Goal: Task Accomplishment & Management: Use online tool/utility

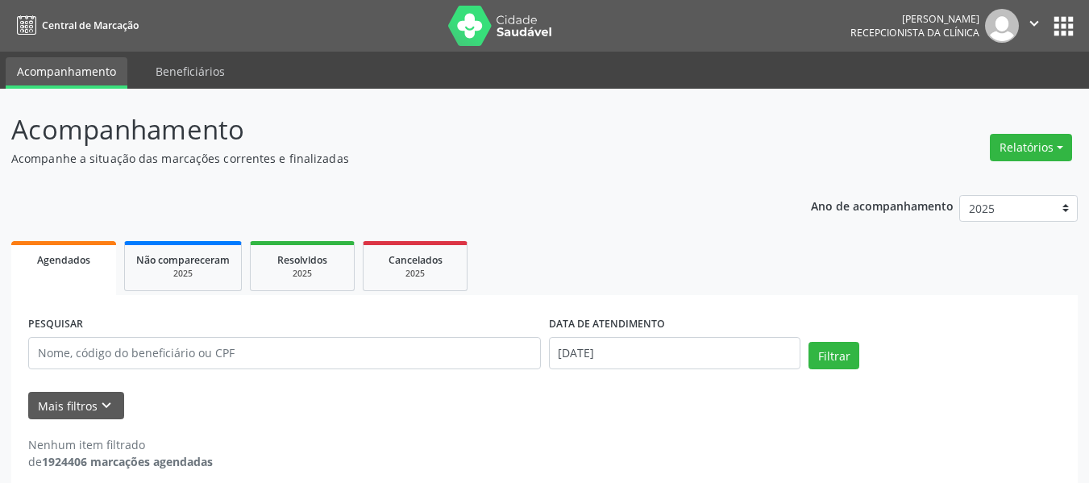
click at [1009, 163] on div "Relatórios Agendamentos Procedimentos realizados" at bounding box center [1031, 147] width 94 height 39
click at [1012, 154] on button "Relatórios" at bounding box center [1031, 147] width 82 height 27
click at [980, 179] on link "Agendamentos" at bounding box center [986, 182] width 173 height 23
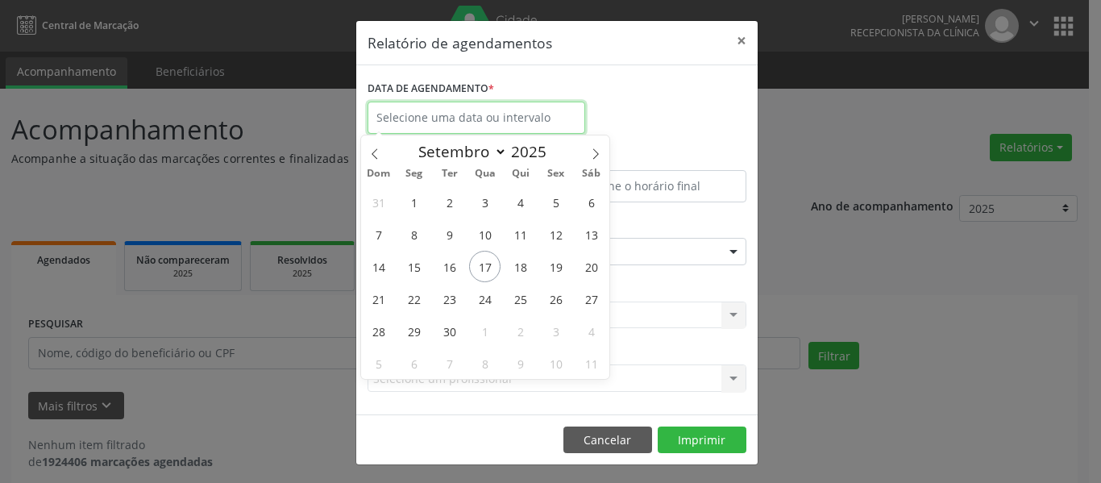
click at [499, 129] on input "text" at bounding box center [477, 118] width 218 height 32
click at [561, 272] on span "19" at bounding box center [555, 266] width 31 height 31
type input "[DATE]"
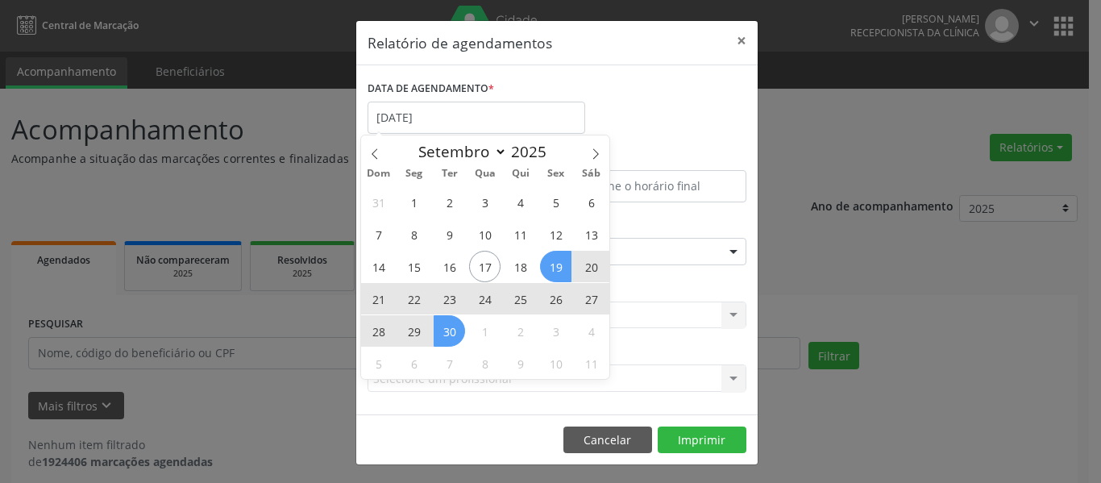
click at [443, 332] on span "30" at bounding box center [449, 330] width 31 height 31
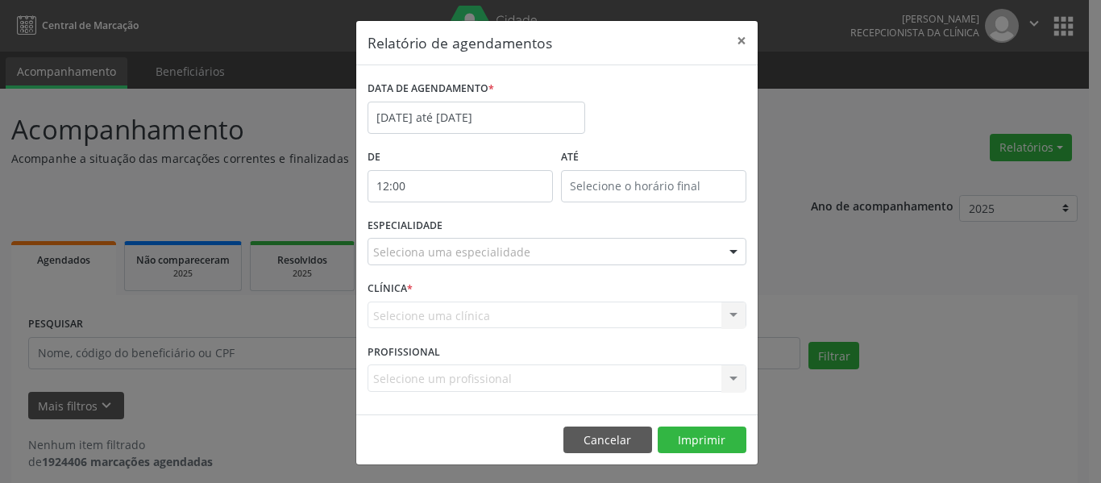
click at [510, 194] on input "12:00" at bounding box center [460, 186] width 185 height 32
click at [477, 230] on span at bounding box center [477, 229] width 11 height 16
type input "11:00"
type input "11"
click at [477, 230] on span at bounding box center [477, 229] width 11 height 16
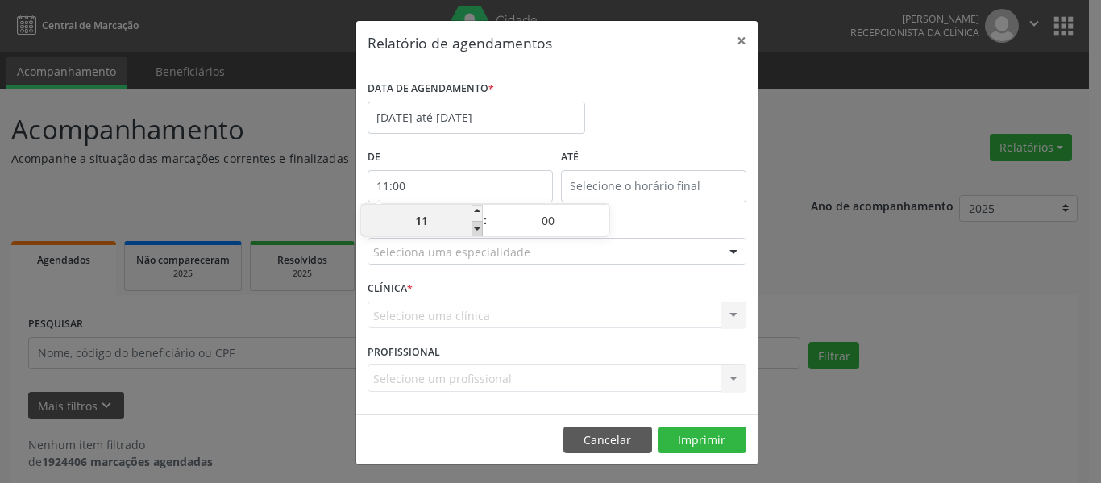
type input "10:00"
type input "10"
click at [477, 230] on span at bounding box center [477, 229] width 11 height 16
type input "09:00"
type input "09"
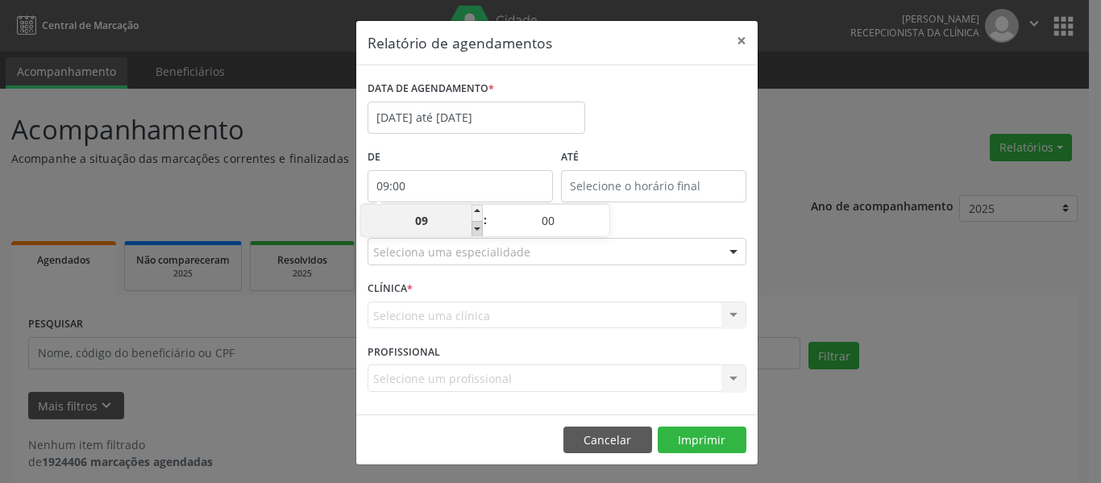
click at [477, 230] on span at bounding box center [477, 229] width 11 height 16
type input "08:00"
type input "08"
click at [477, 230] on span at bounding box center [477, 229] width 11 height 16
type input "07:00"
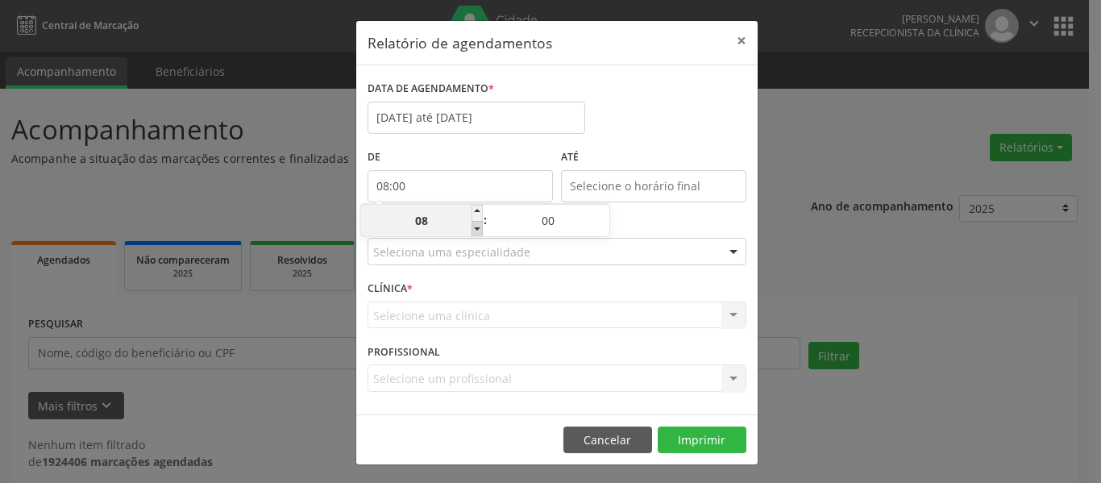
type input "07"
click at [477, 230] on span at bounding box center [477, 229] width 11 height 16
type input "06:00"
type input "06"
click at [669, 124] on div "DATA DE AGENDAMENTO * [DATE] até [DATE]" at bounding box center [557, 111] width 387 height 69
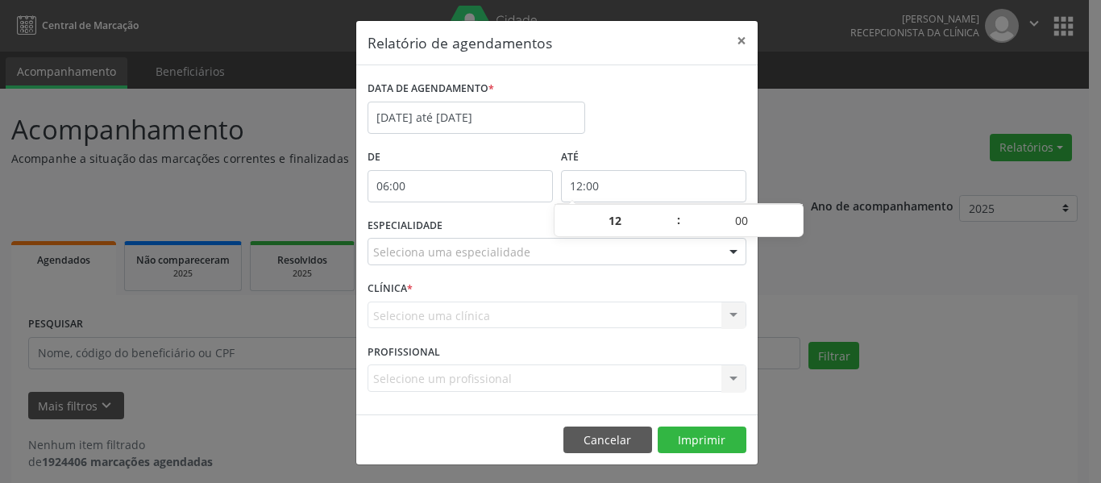
click at [672, 184] on input "12:00" at bounding box center [653, 186] width 185 height 32
click at [672, 209] on span at bounding box center [670, 213] width 11 height 16
type input "13:00"
type input "13"
click at [672, 209] on span at bounding box center [670, 213] width 11 height 16
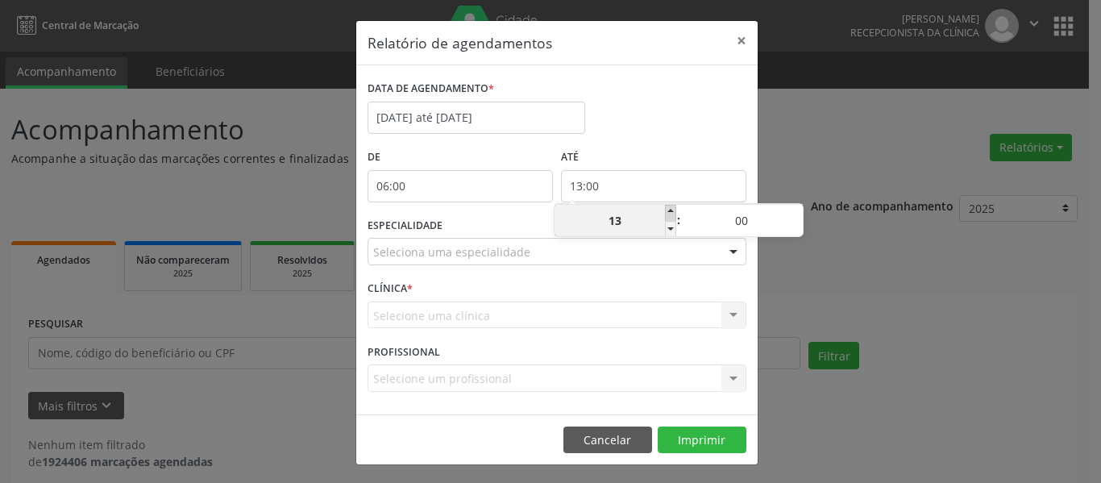
type input "14:00"
type input "14"
click at [672, 209] on span at bounding box center [670, 213] width 11 height 16
type input "15:00"
type input "15"
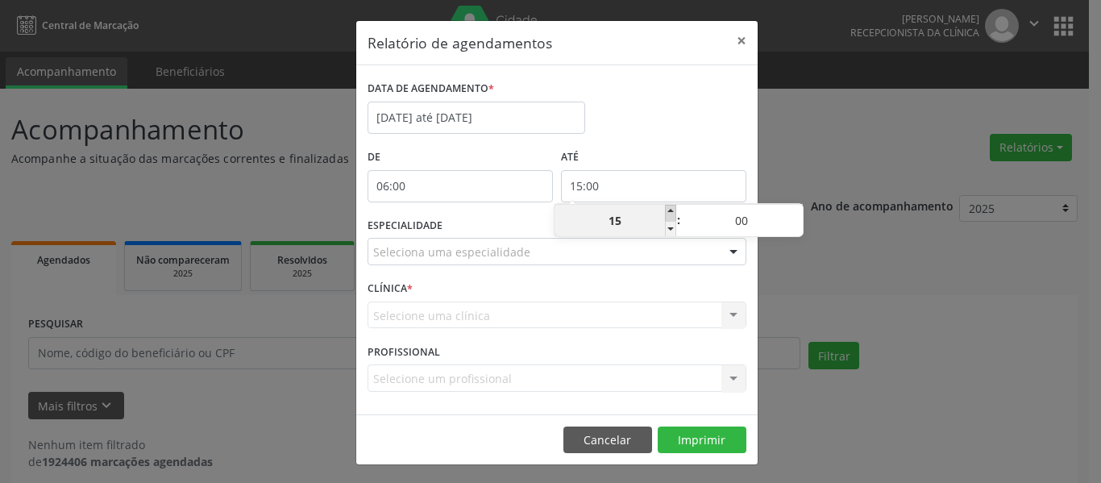
click at [672, 209] on span at bounding box center [670, 213] width 11 height 16
type input "16:00"
type input "16"
click at [672, 209] on span at bounding box center [670, 213] width 11 height 16
type input "17:00"
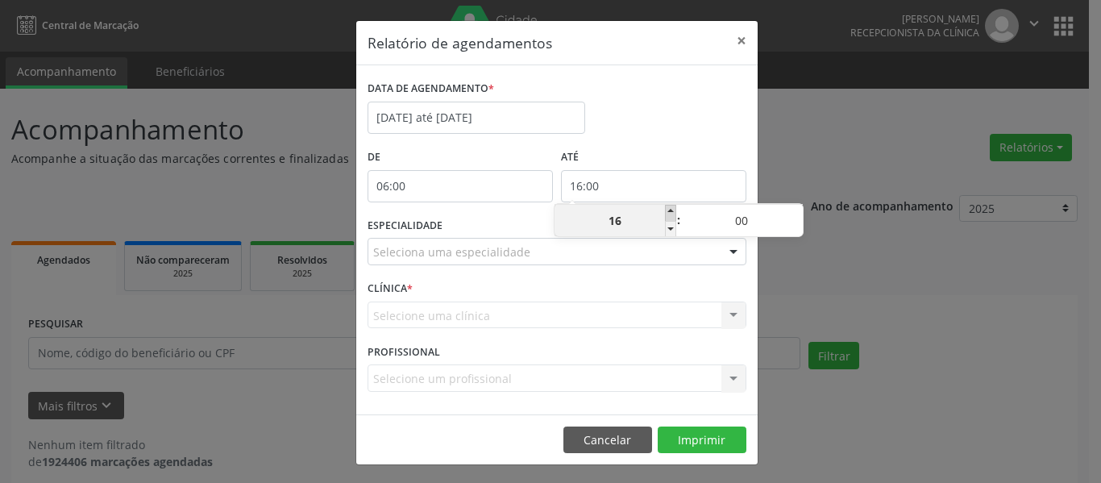
type input "17"
click at [672, 209] on span at bounding box center [670, 213] width 11 height 16
type input "18:00"
type input "18"
click at [672, 209] on span at bounding box center [670, 213] width 11 height 16
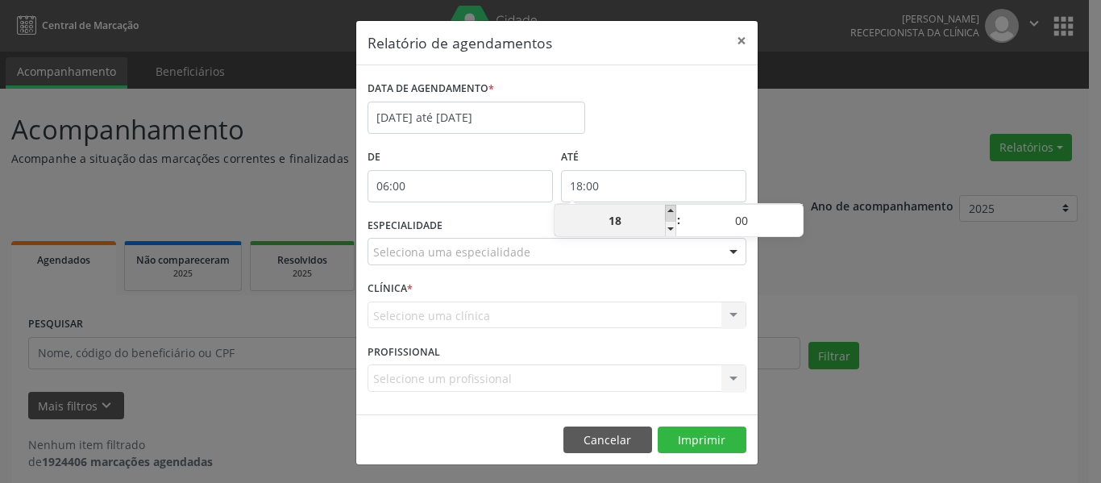
type input "19:00"
type input "19"
click at [691, 106] on div "DATA DE AGENDAMENTO * [DATE] até [DATE]" at bounding box center [557, 111] width 387 height 69
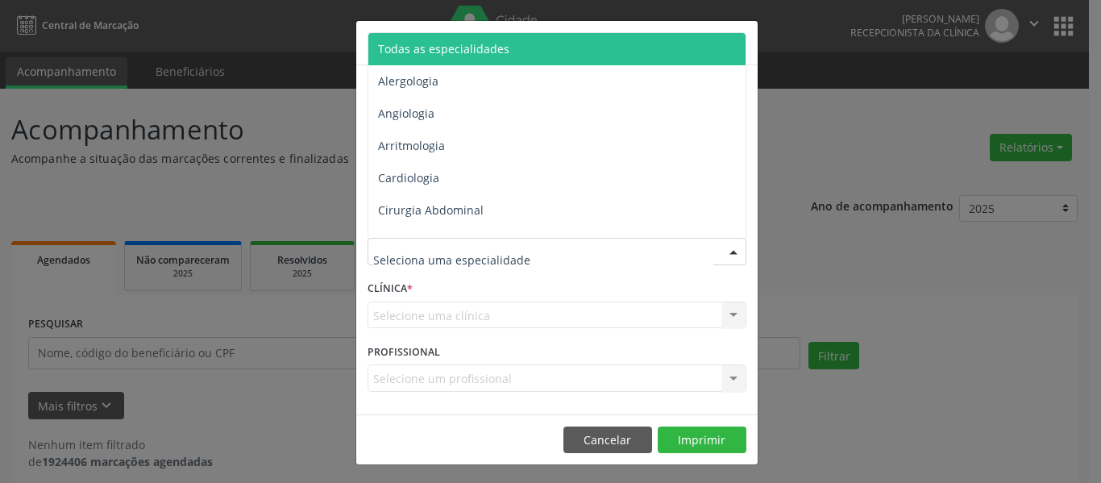
click at [672, 252] on div at bounding box center [557, 251] width 379 height 27
click at [672, 252] on input "text" at bounding box center [543, 259] width 340 height 32
click at [511, 51] on span "Todas as especialidades" at bounding box center [558, 49] width 380 height 32
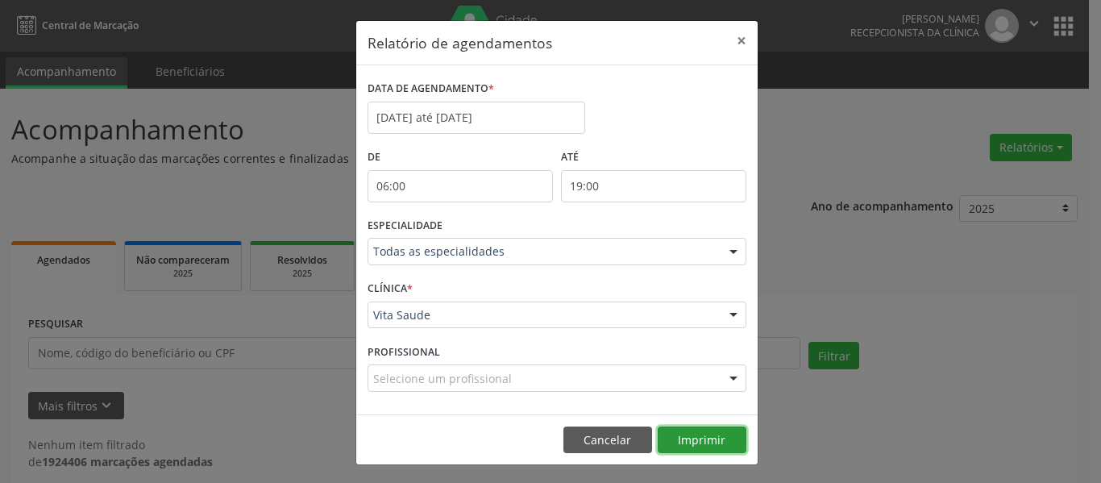
click at [726, 437] on button "Imprimir" at bounding box center [702, 440] width 89 height 27
